Goal: Communication & Community: Connect with others

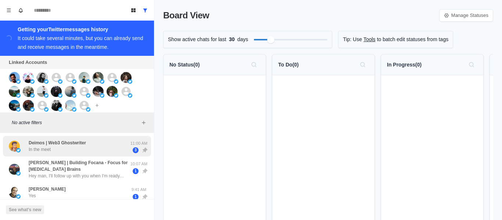
click at [90, 147] on div "Deimos | Web3 Ghostwriter In the meet" at bounding box center [69, 146] width 121 height 15
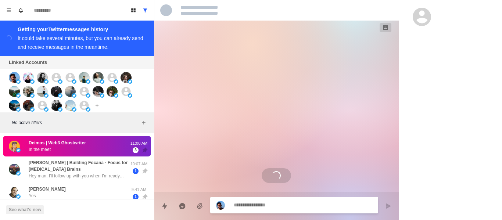
scroll to position [964, 0]
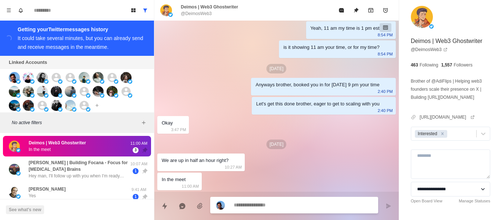
drag, startPoint x: 439, startPoint y: 135, endPoint x: 435, endPoint y: 122, distance: 13.1
click at [441, 133] on div "Remove Interested" at bounding box center [443, 134] width 8 height 8
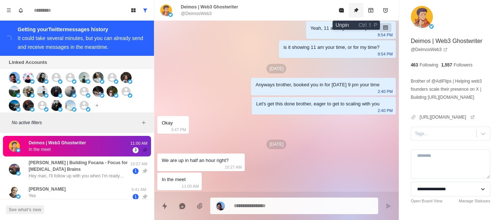
click at [358, 13] on icon "Unpin" at bounding box center [356, 10] width 6 height 6
click at [199, 13] on p "@DeimosWeb3" at bounding box center [196, 13] width 31 height 7
copy div "@DeimosWeb3"
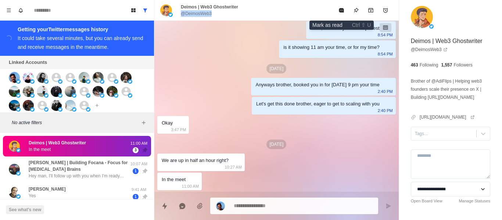
click at [342, 10] on icon "Mark as read" at bounding box center [341, 10] width 5 height 4
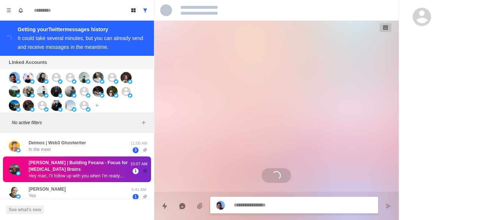
scroll to position [0, 0]
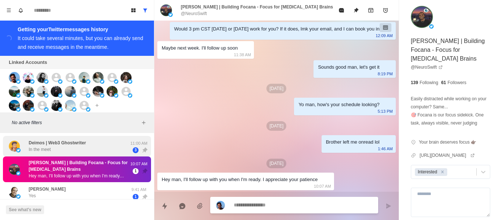
click at [107, 153] on div "Deimos | Web3 Ghostwriter In the meet" at bounding box center [69, 146] width 121 height 15
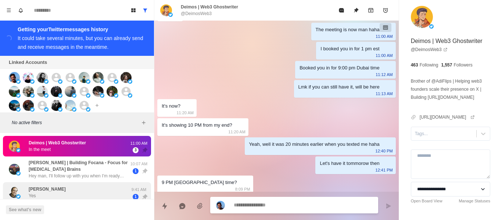
scroll to position [964, 0]
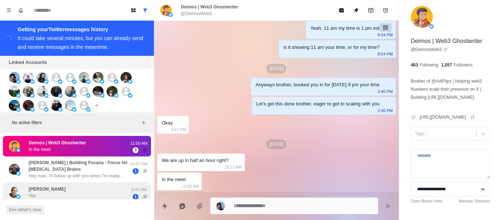
click at [85, 187] on div "[PERSON_NAME] Yes" at bounding box center [69, 192] width 121 height 15
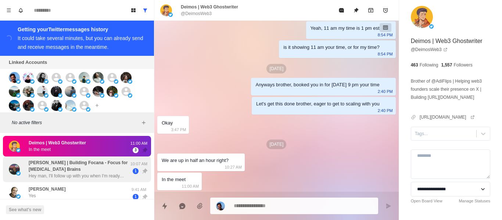
scroll to position [0, 0]
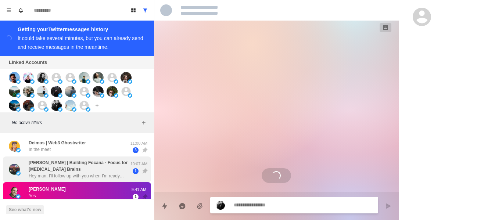
click at [85, 179] on p "Hey man, I'll follow up with you when I'm ready. I appreciate your patience" at bounding box center [77, 176] width 96 height 7
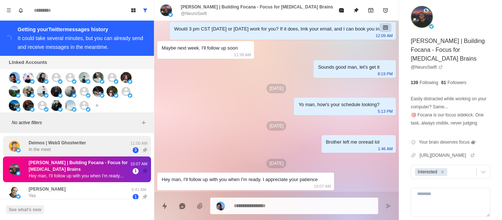
drag, startPoint x: 101, startPoint y: 152, endPoint x: 129, endPoint y: 143, distance: 29.2
click at [101, 151] on div "Deimos | Web3 Ghostwriter In the meet" at bounding box center [69, 146] width 121 height 15
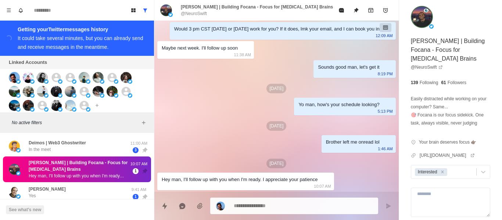
scroll to position [964, 0]
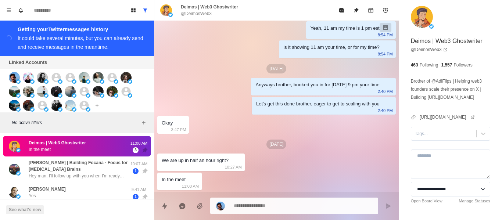
click at [186, 14] on p "@DeimosWeb3" at bounding box center [196, 13] width 31 height 7
click at [187, 14] on p "@DeimosWeb3" at bounding box center [196, 13] width 31 height 7
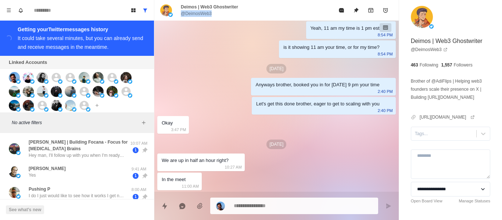
click at [187, 14] on p "@DeimosWeb3" at bounding box center [196, 13] width 31 height 7
click at [188, 14] on p "@DeimosWeb3" at bounding box center [196, 13] width 31 height 7
click at [189, 14] on p "@DeimosWeb3" at bounding box center [196, 13] width 31 height 7
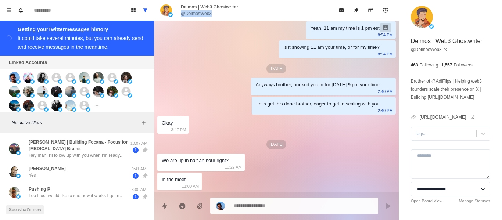
click at [189, 14] on p "@DeimosWeb3" at bounding box center [196, 13] width 31 height 7
copy div "@DeimosWeb3"
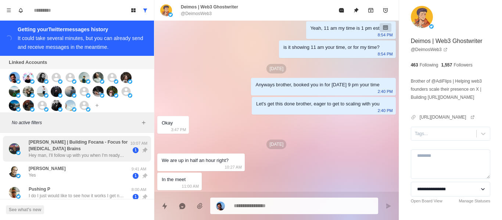
click at [92, 162] on div "[PERSON_NAME] | Building Focana - Focus for [MEDICAL_DATA] Brains Hey man, I'll…" at bounding box center [77, 149] width 148 height 26
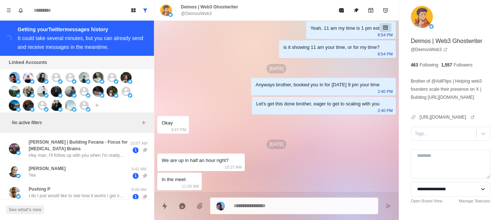
click at [92, 164] on div "[PERSON_NAME] Yes 9:41 AM 1" at bounding box center [77, 172] width 148 height 21
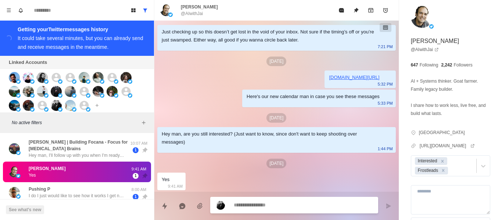
click at [142, 12] on button "Show all conversations" at bounding box center [145, 10] width 12 height 12
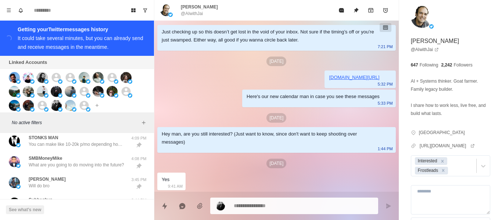
scroll to position [395, 0]
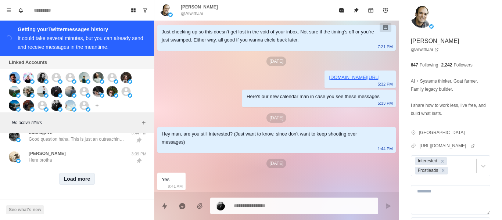
click at [65, 175] on button "Load more" at bounding box center [77, 179] width 36 height 12
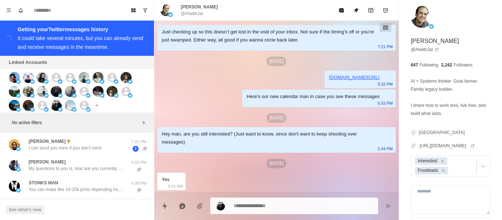
scroll to position [248, 0]
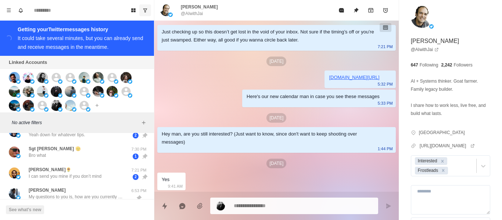
click at [144, 6] on button "Show unread conversations" at bounding box center [145, 10] width 12 height 12
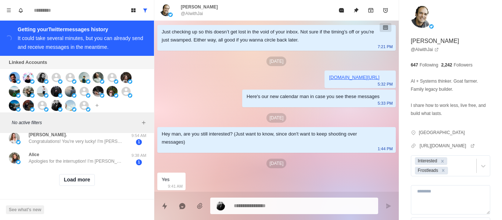
scroll to position [388, 0]
click at [88, 178] on button "Load more" at bounding box center [77, 180] width 36 height 12
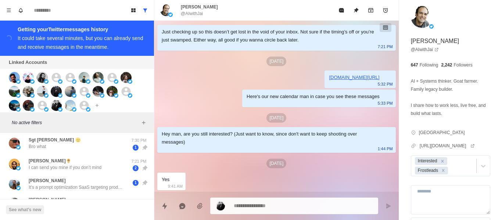
scroll to position [257, 0]
type textarea "*"
